Goal: Information Seeking & Learning: Learn about a topic

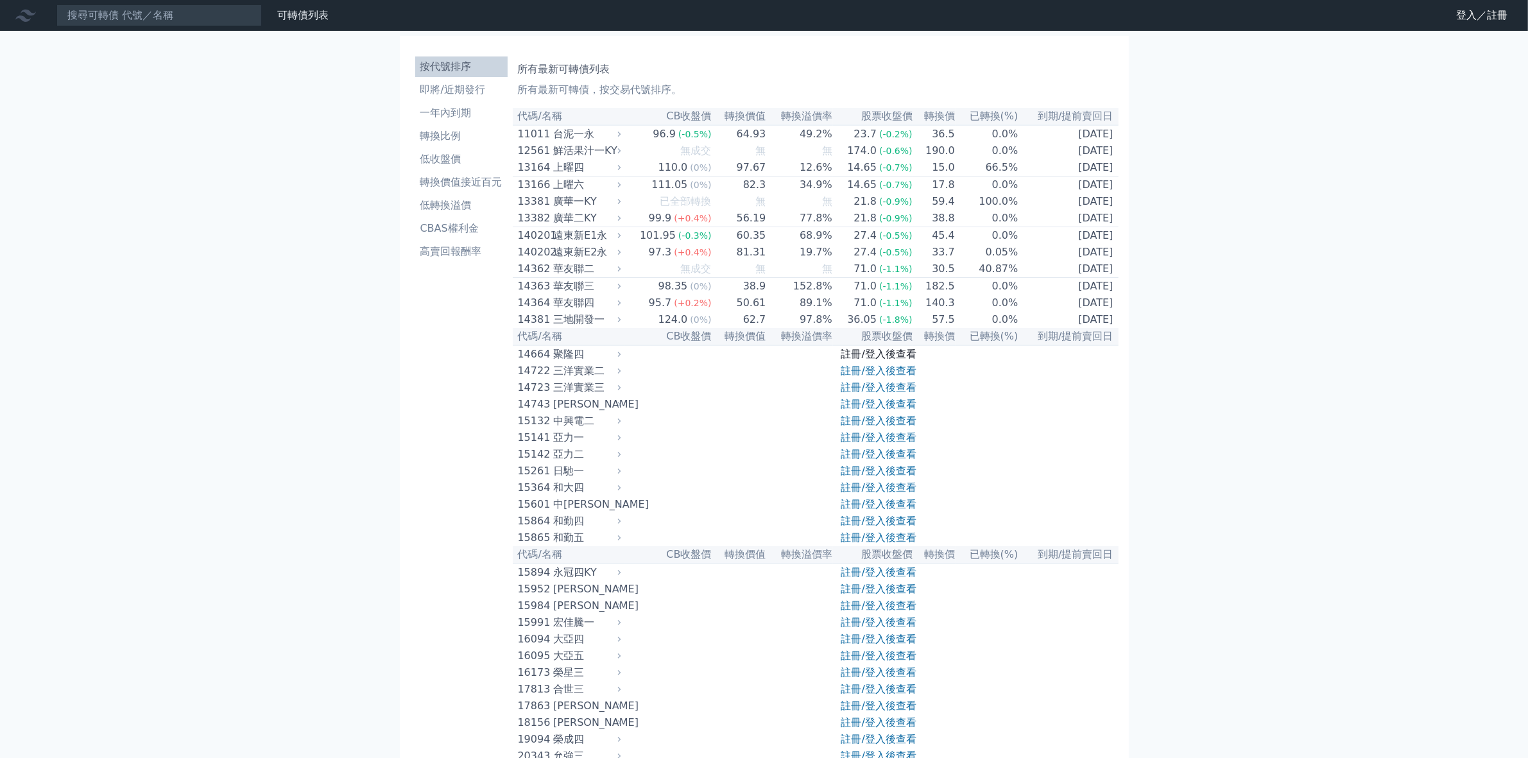
click at [880, 360] on link "註冊/登入後查看" at bounding box center [878, 354] width 75 height 12
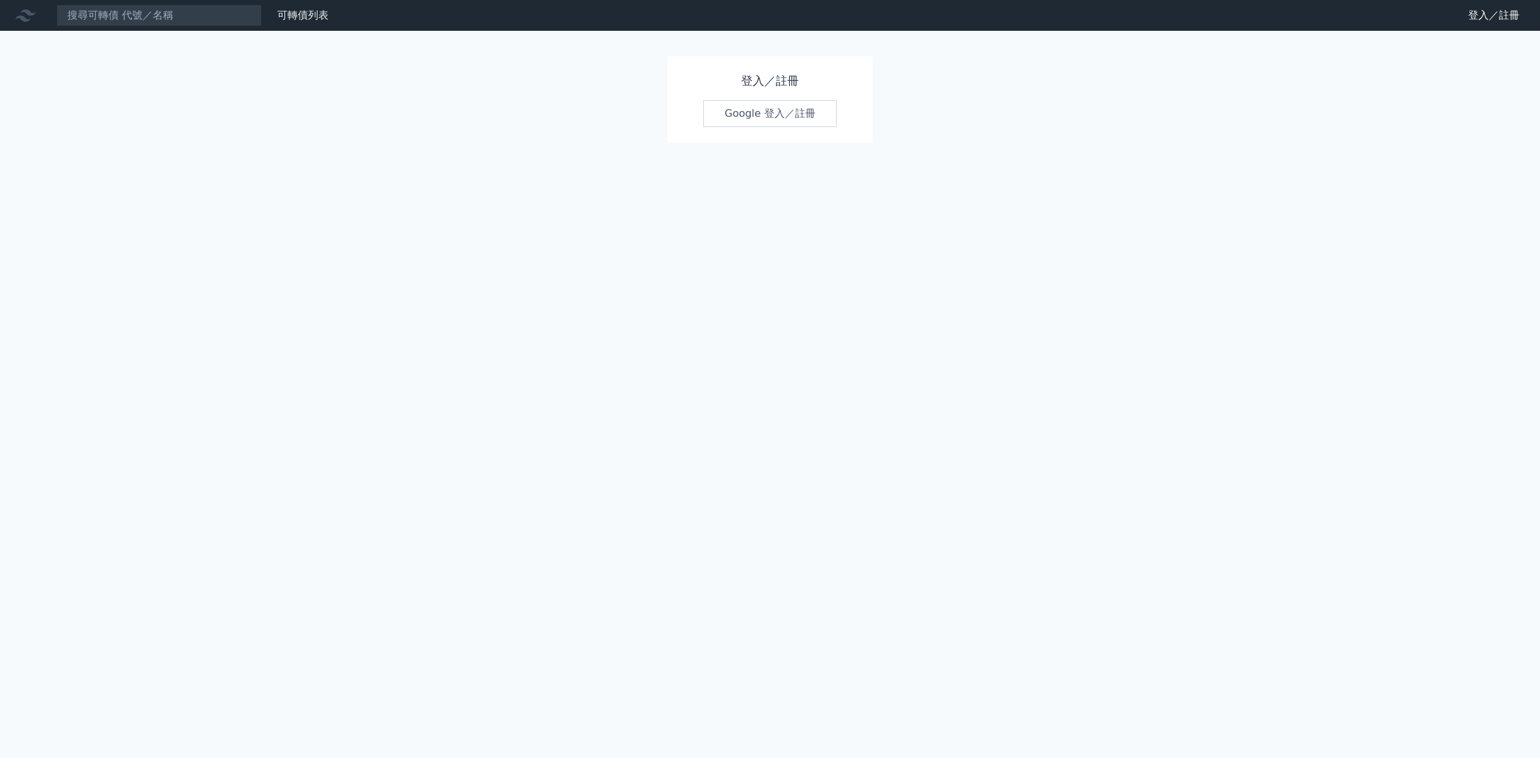
click at [756, 114] on link "Google 登入／註冊" at bounding box center [770, 113] width 134 height 27
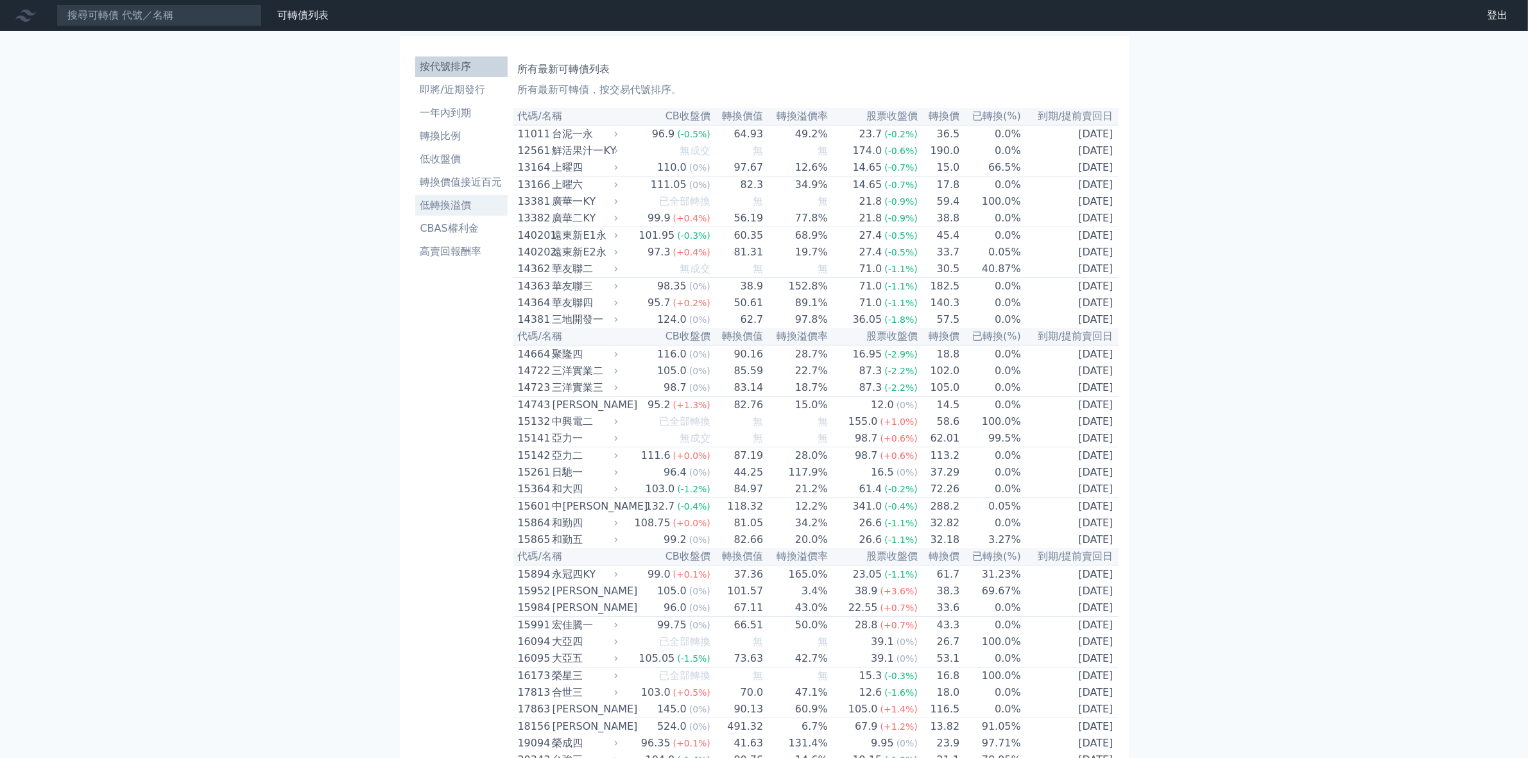
click at [454, 206] on li "低轉換溢價" at bounding box center [461, 205] width 92 height 15
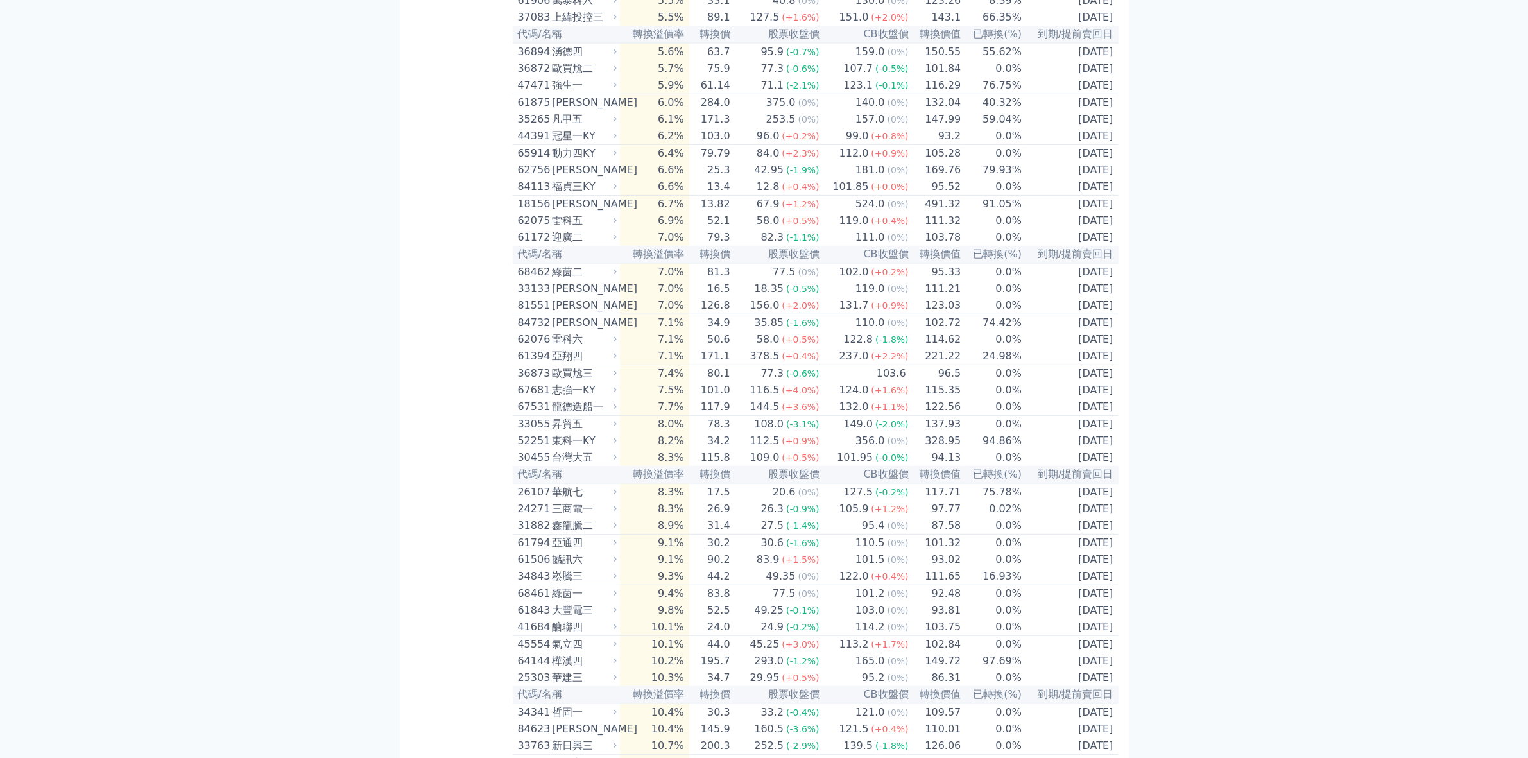
scroll to position [883, 0]
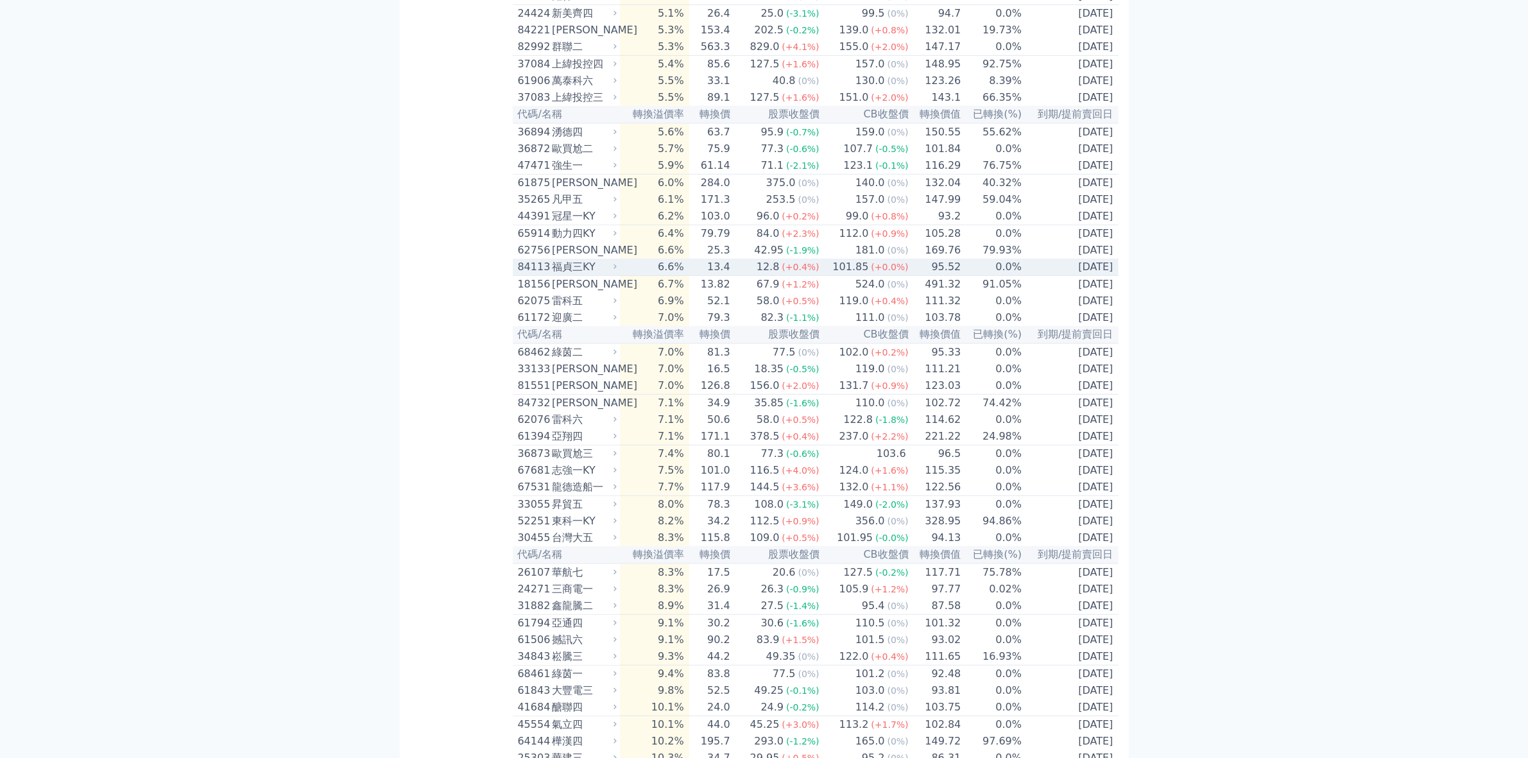
click at [575, 275] on div "福貞三KY" at bounding box center [583, 266] width 62 height 15
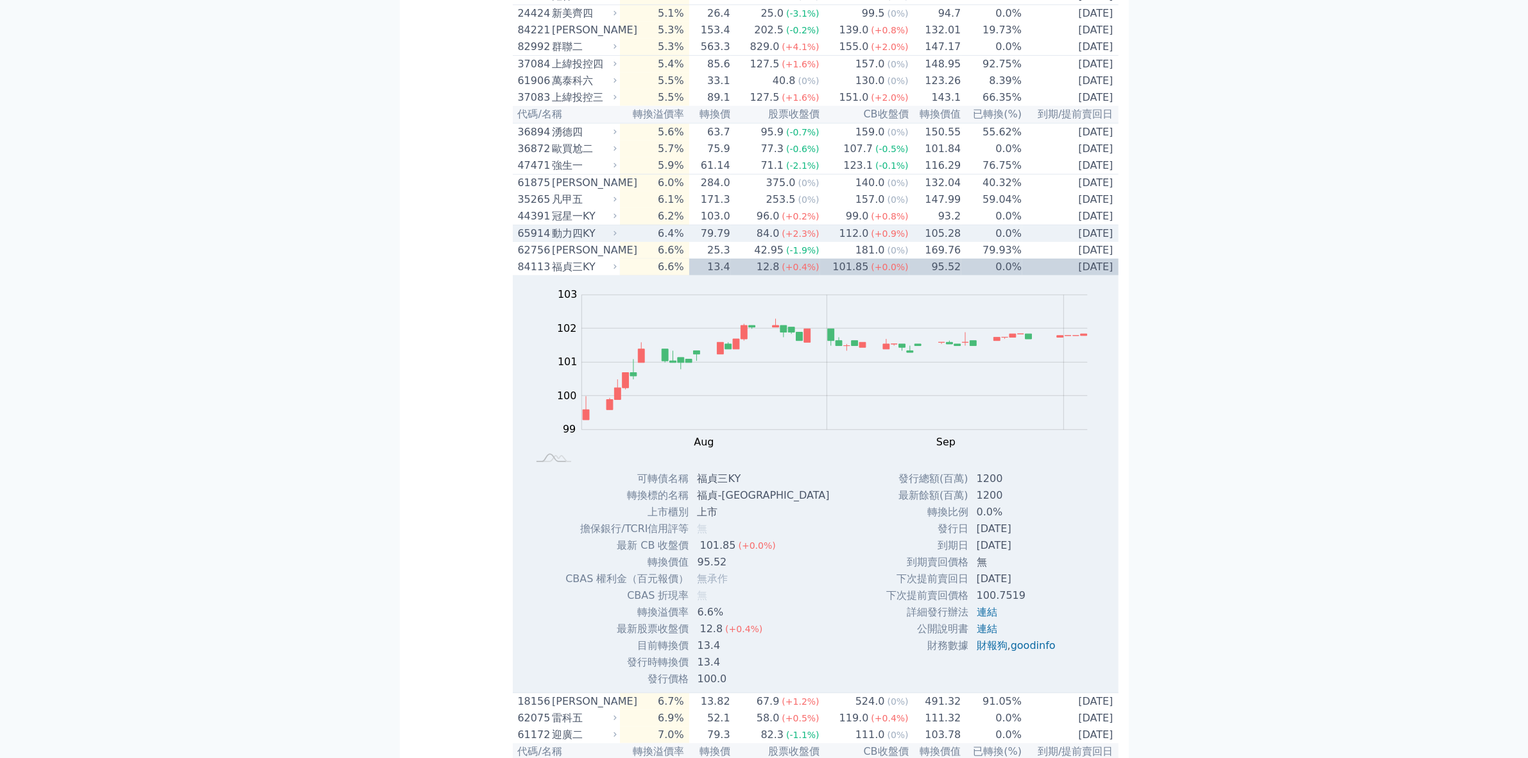
click at [578, 241] on div "動力四KY" at bounding box center [583, 233] width 62 height 15
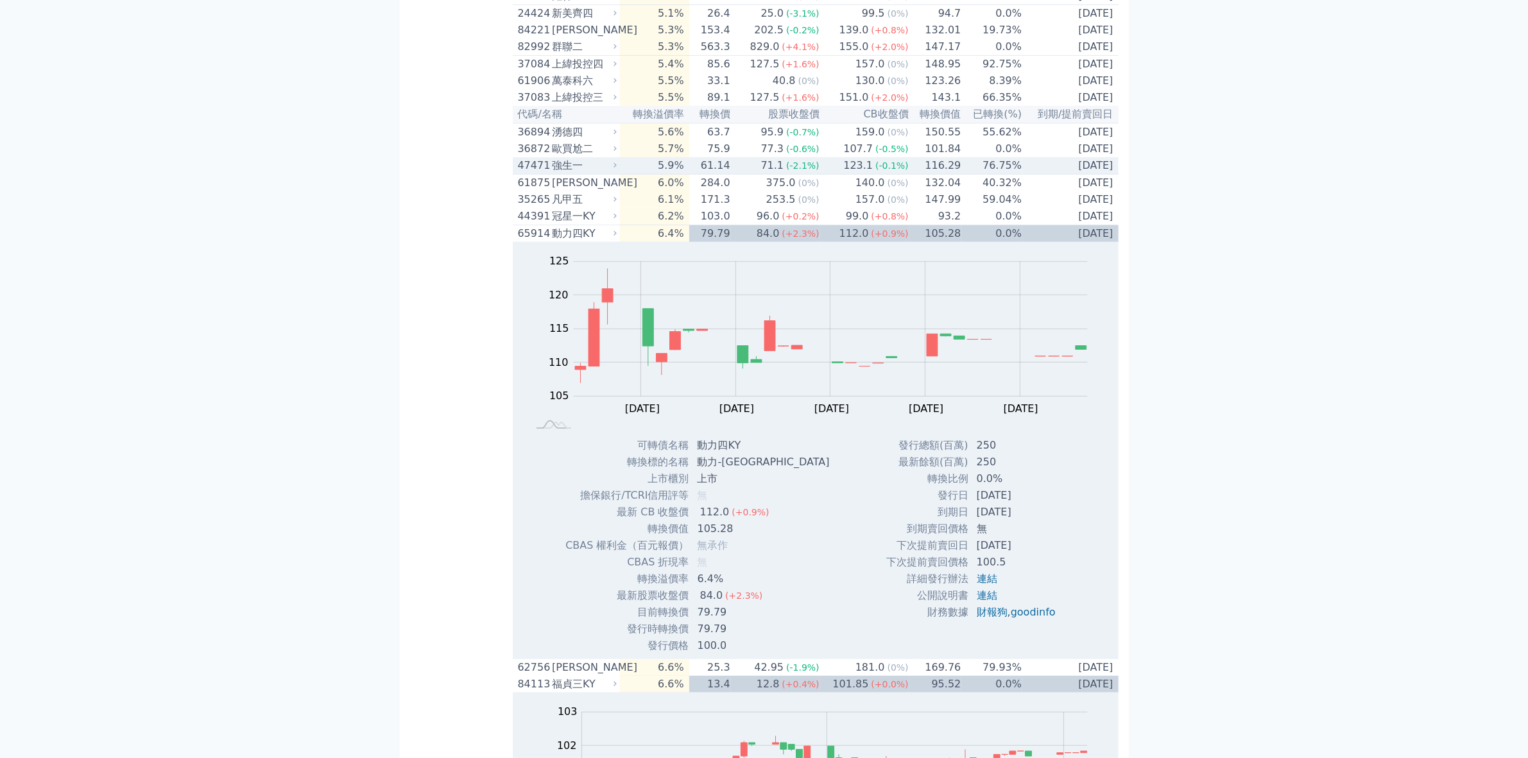
click at [572, 173] on div "強生一" at bounding box center [583, 165] width 62 height 15
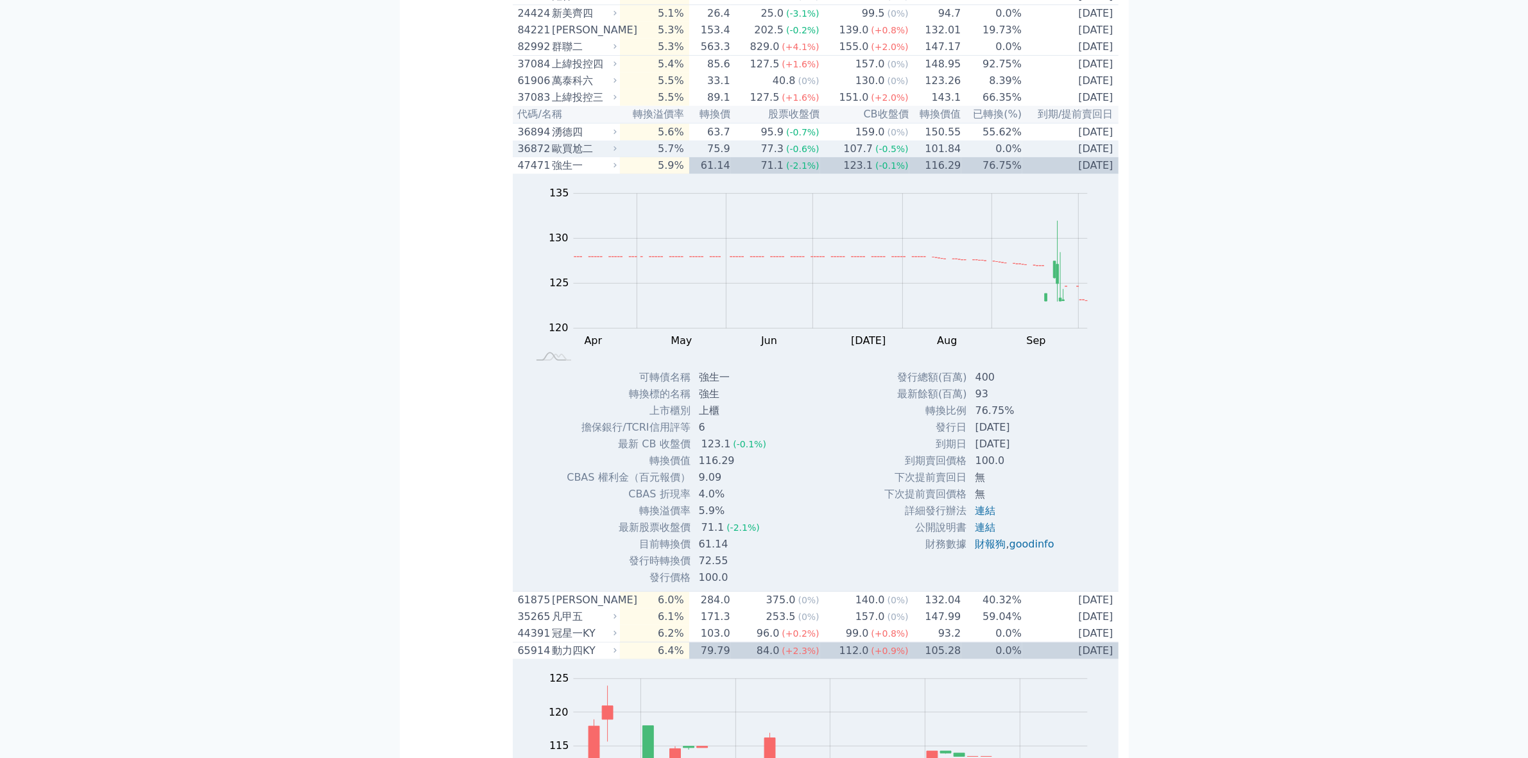
click at [569, 157] on div "歐買尬二" at bounding box center [583, 148] width 62 height 15
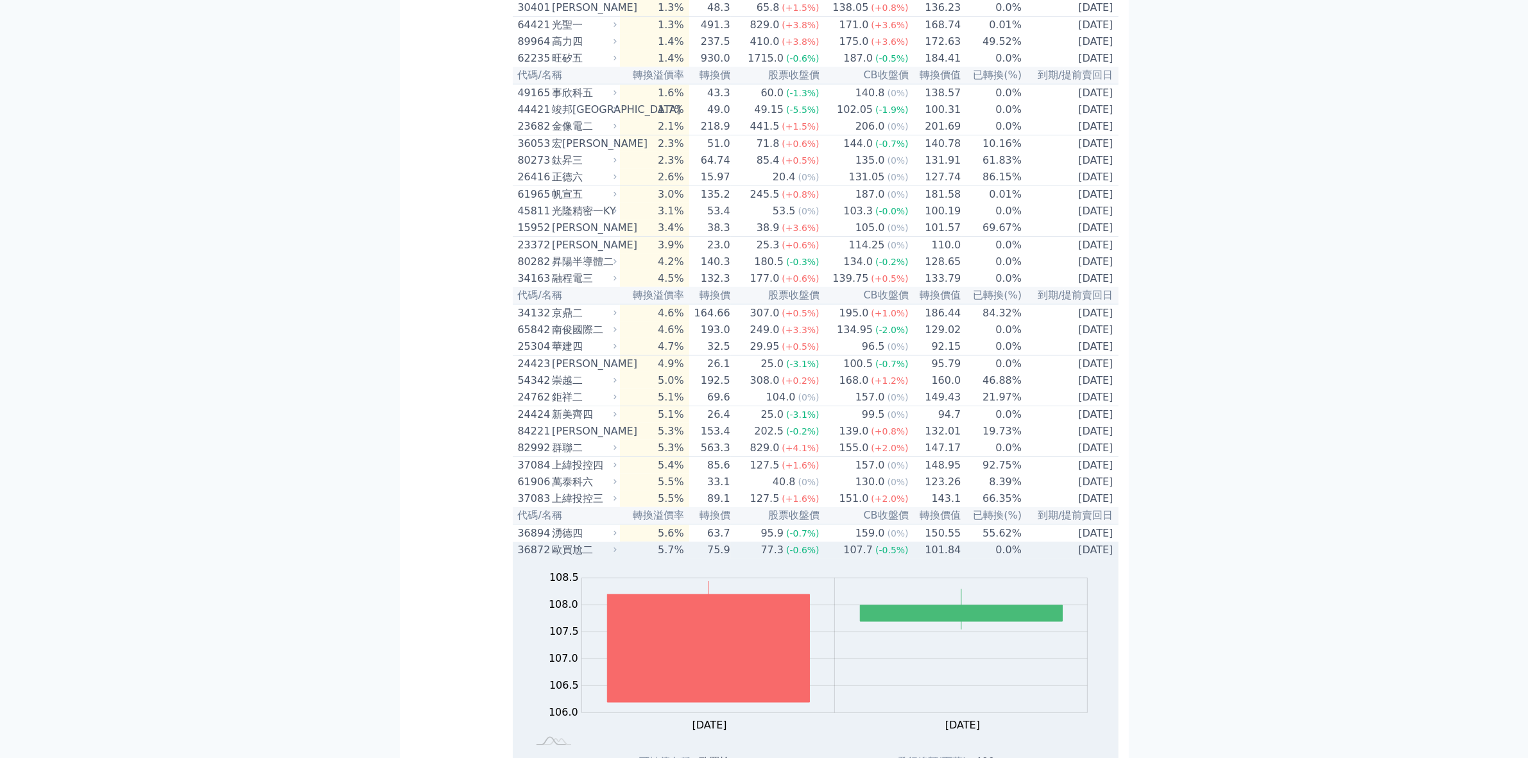
scroll to position [642, 0]
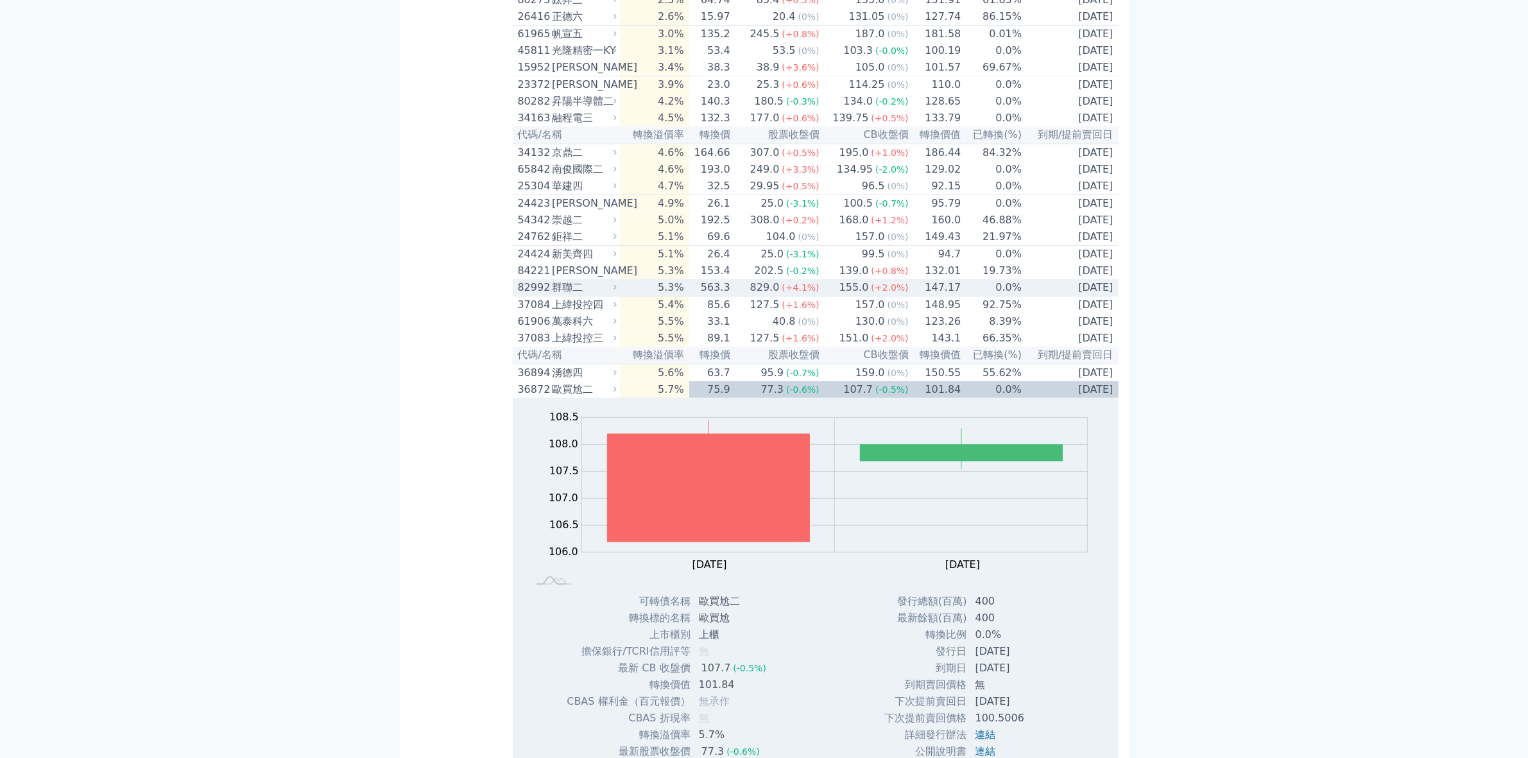
click at [571, 295] on div "群聯二" at bounding box center [583, 287] width 62 height 15
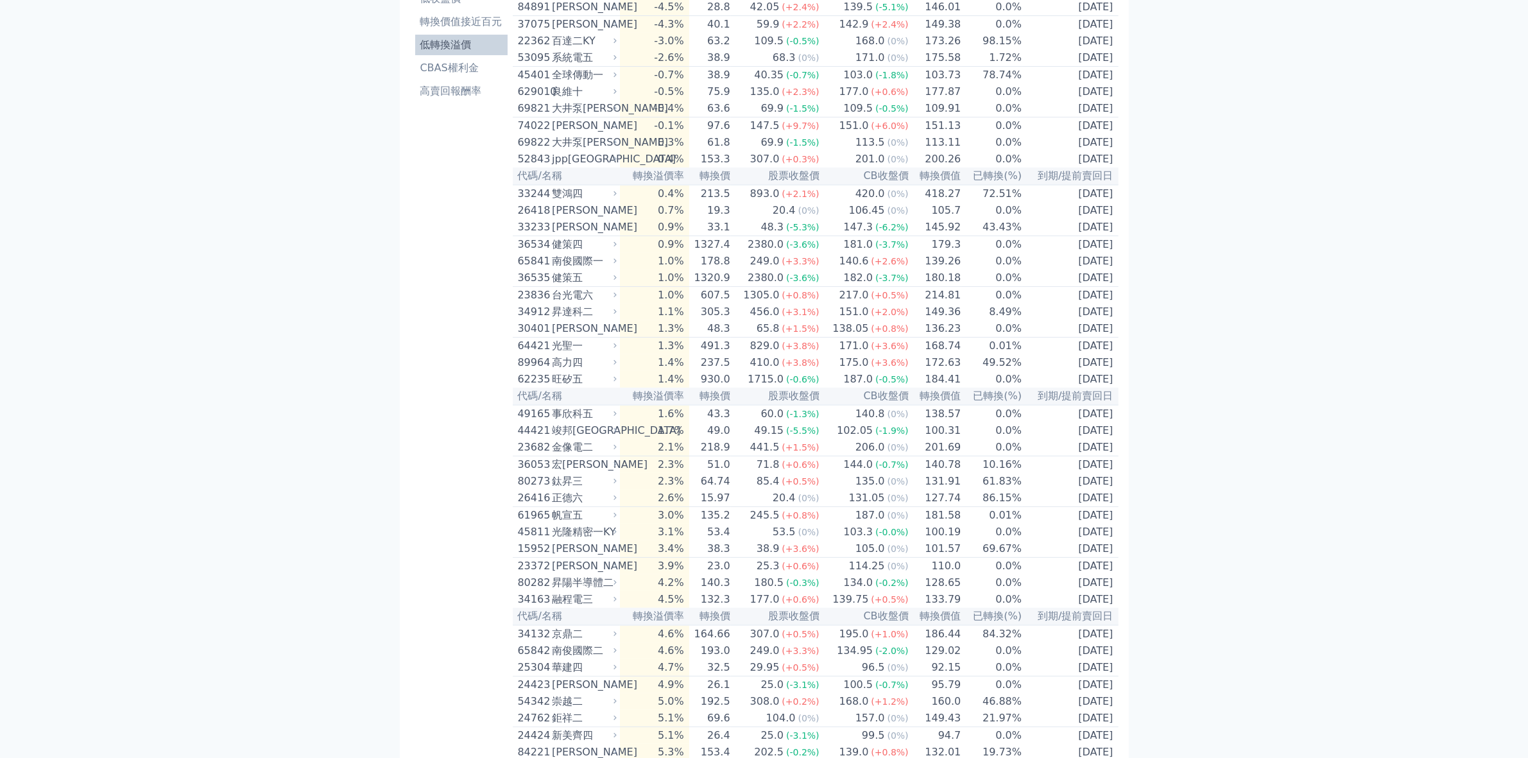
scroll to position [0, 0]
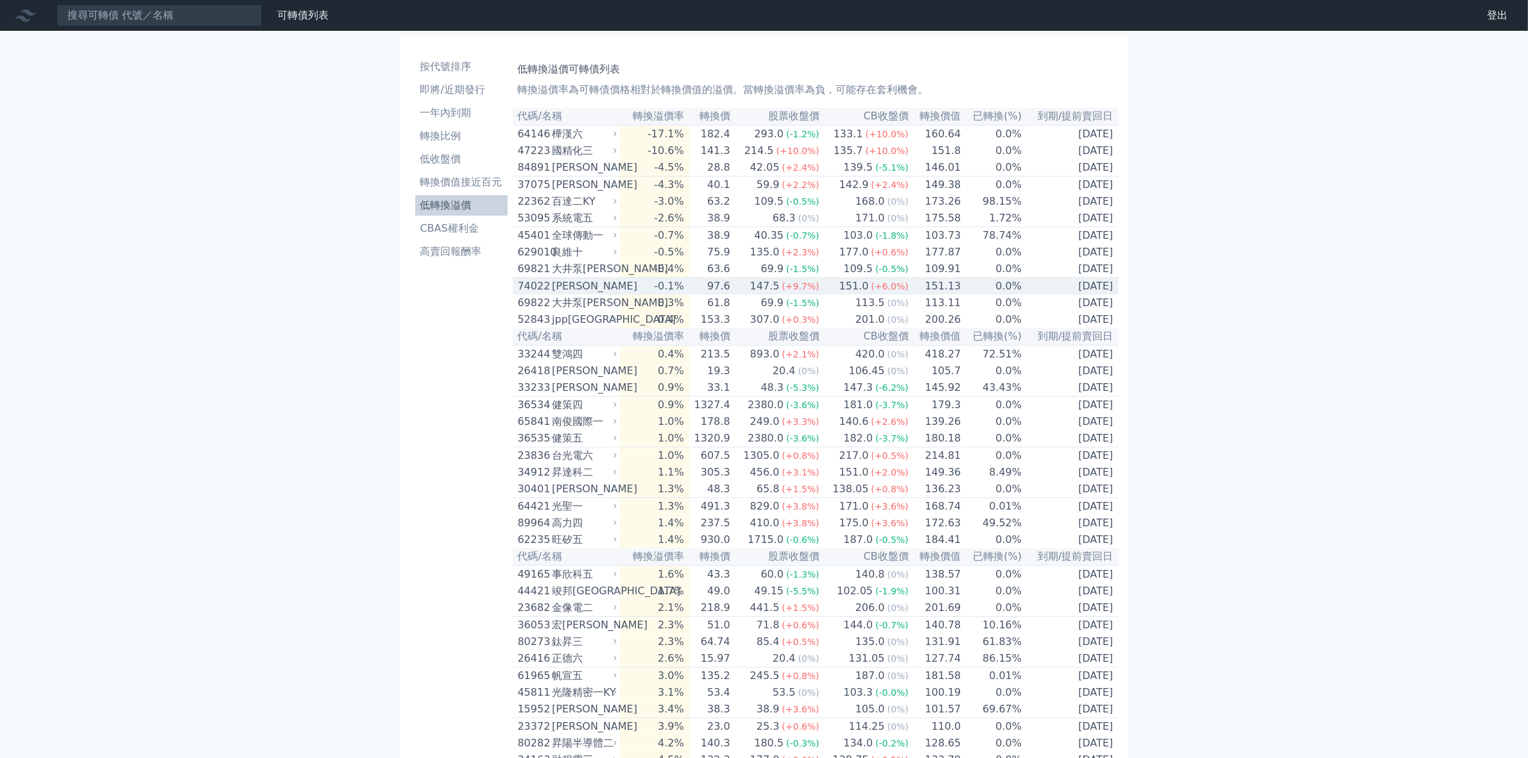
click at [571, 294] on div "[PERSON_NAME]" at bounding box center [583, 286] width 62 height 15
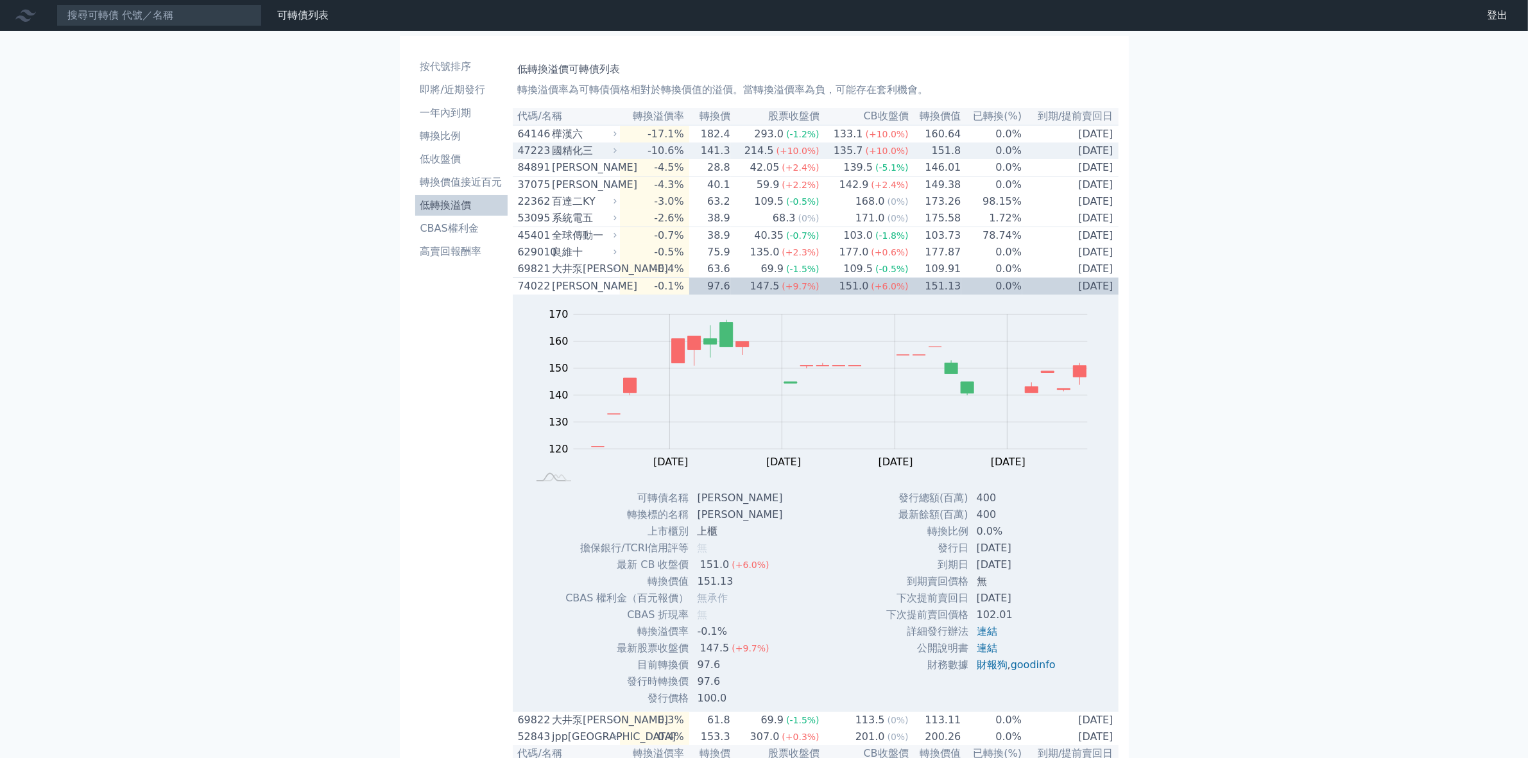
click at [579, 155] on div "國精化三" at bounding box center [583, 150] width 62 height 15
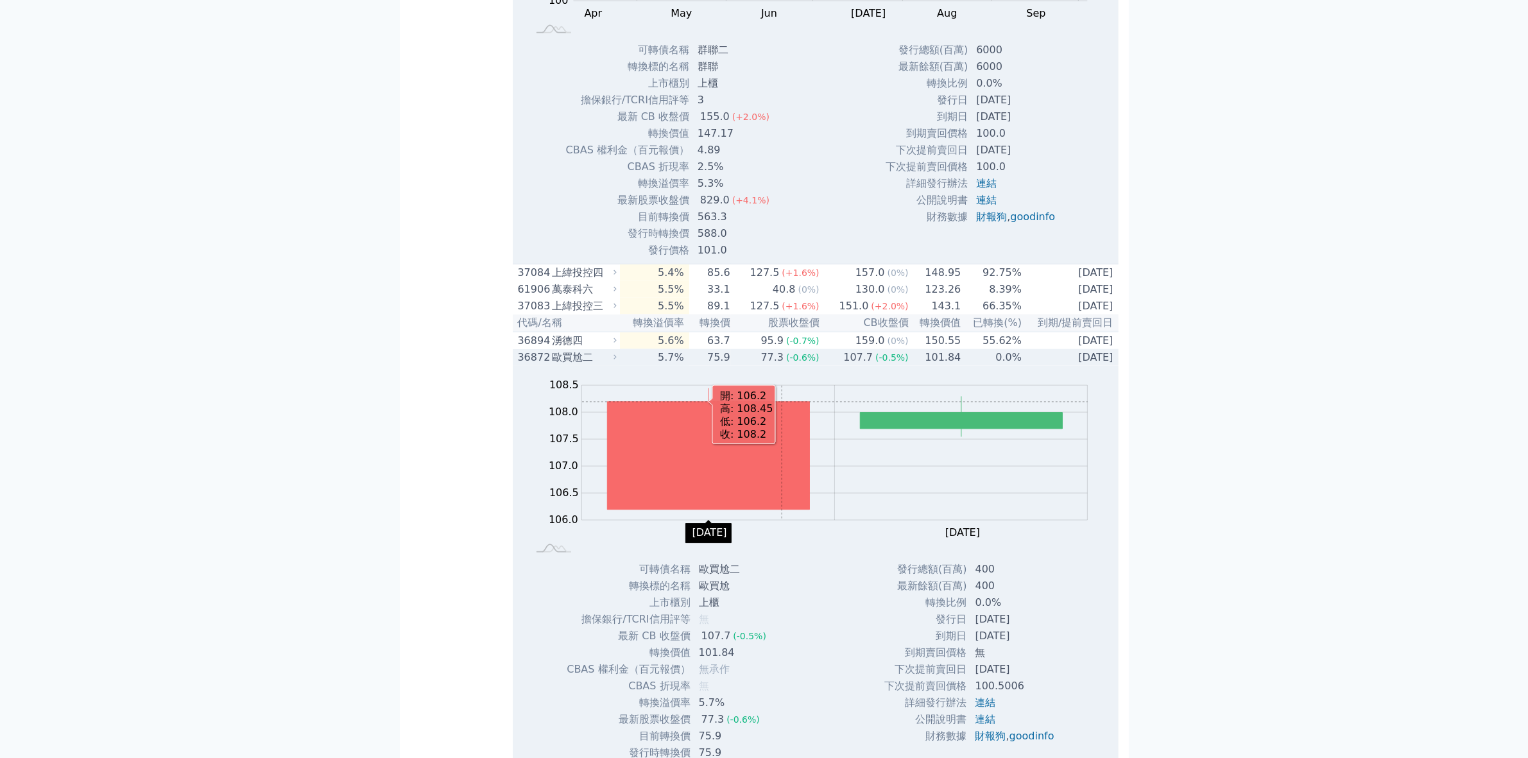
scroll to position [2166, 0]
